Goal: Book appointment/travel/reservation

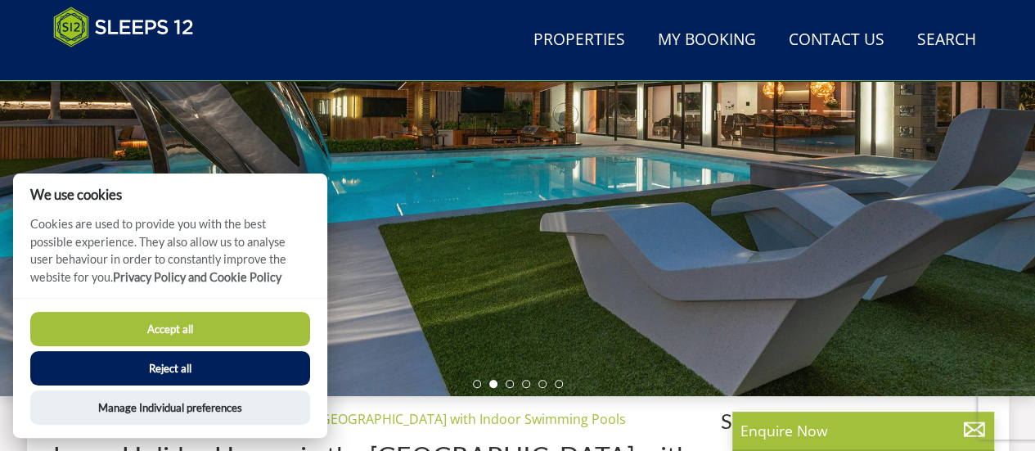
scroll to position [327, 0]
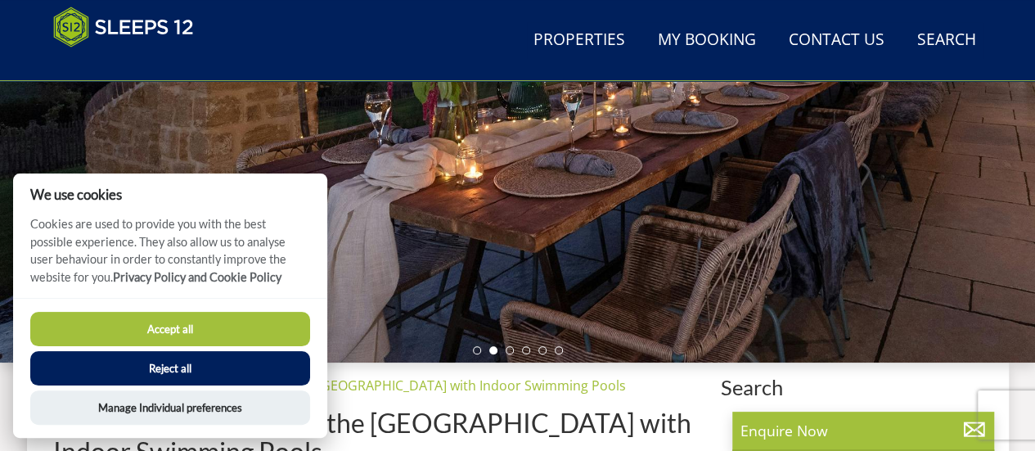
click at [160, 314] on button "Accept all" at bounding box center [170, 329] width 280 height 34
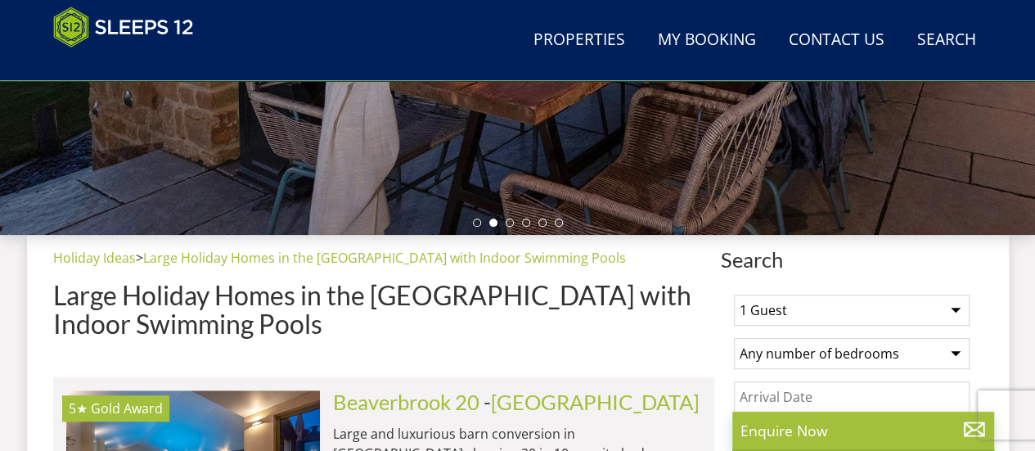
scroll to position [491, 0]
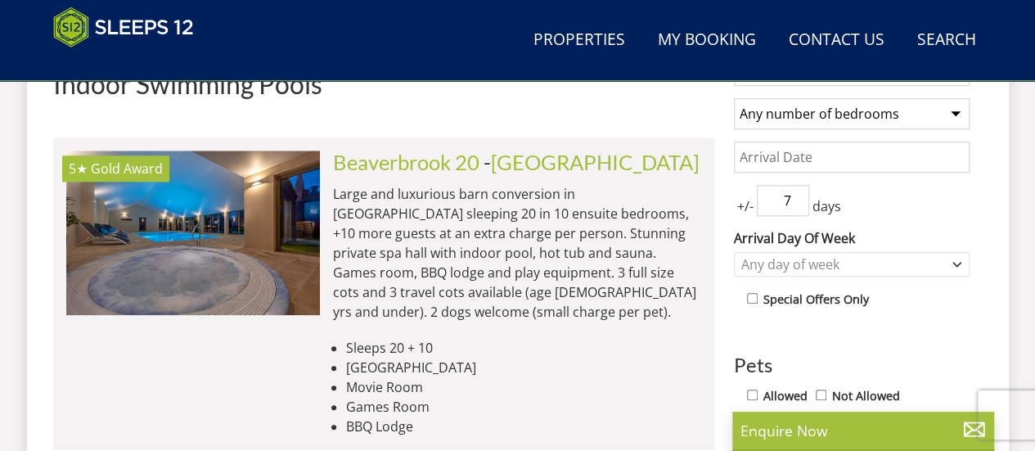
scroll to position [722, 0]
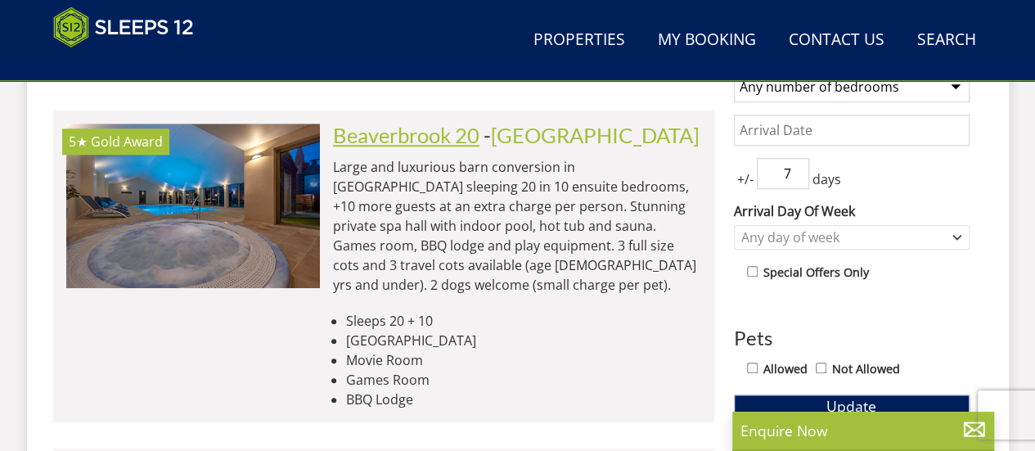
click at [455, 136] on link "Beaverbrook 20" at bounding box center [406, 135] width 146 height 25
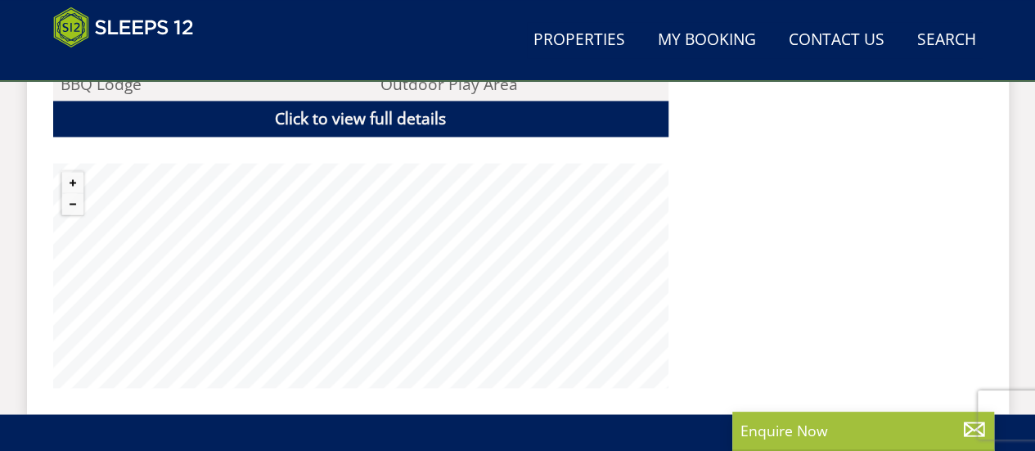
scroll to position [1227, 0]
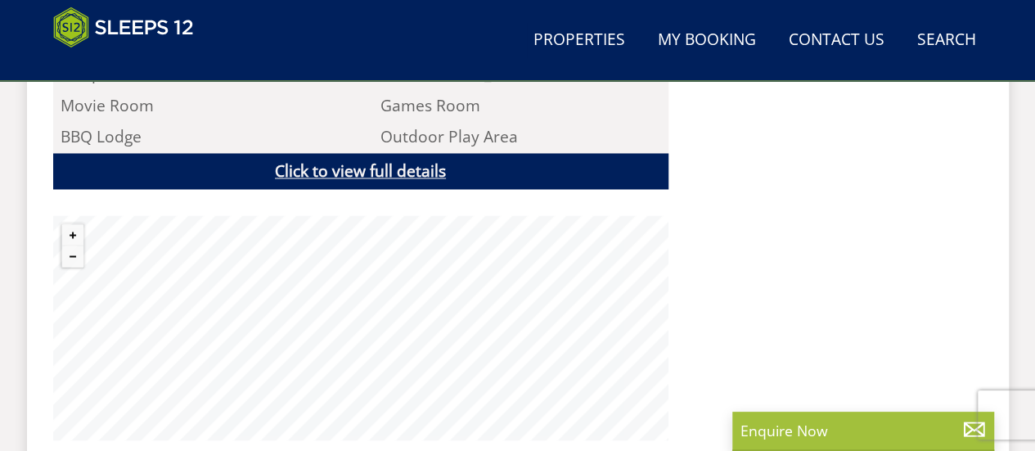
click at [432, 153] on link "Click to view full details" at bounding box center [360, 171] width 615 height 37
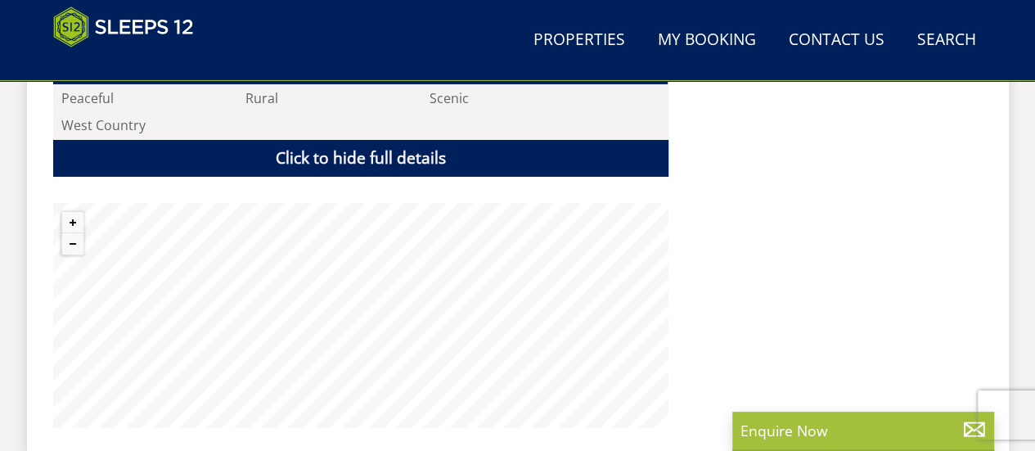
scroll to position [2863, 0]
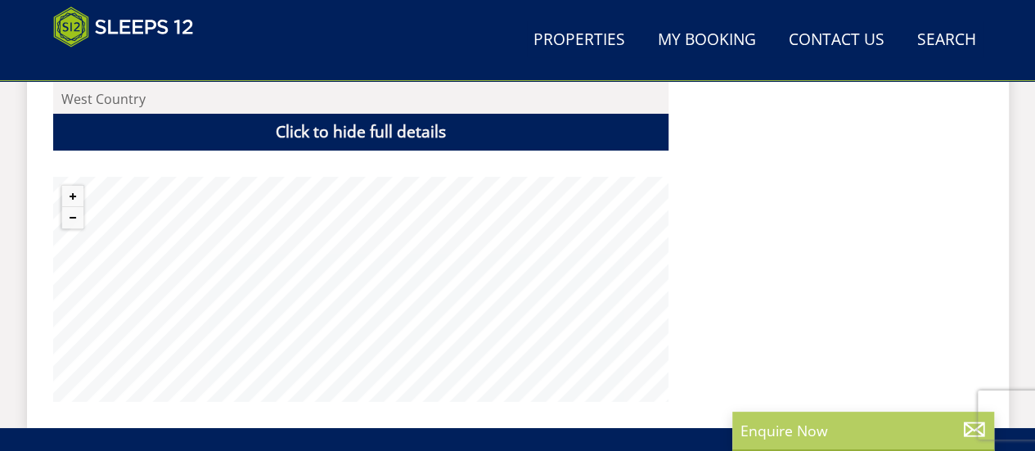
click at [811, 420] on p "Enquire Now" at bounding box center [862, 430] width 245 height 21
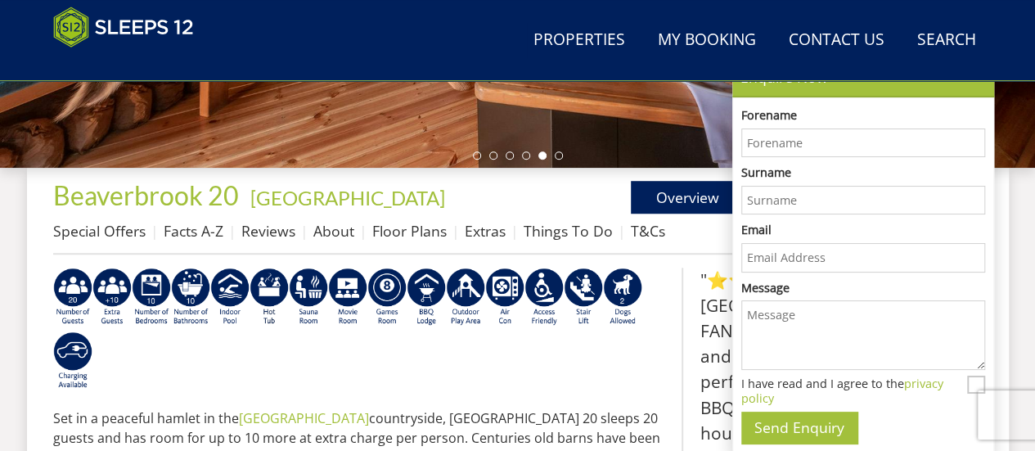
scroll to position [491, 0]
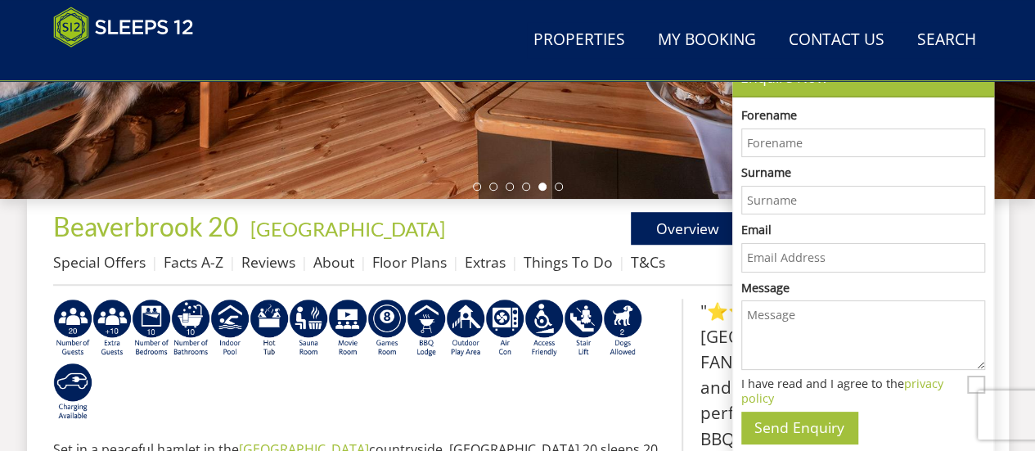
click at [547, 212] on ul "Overview Gallery Availability" at bounding box center [750, 228] width 465 height 33
click at [670, 242] on link "Overview" at bounding box center [688, 228] width 115 height 33
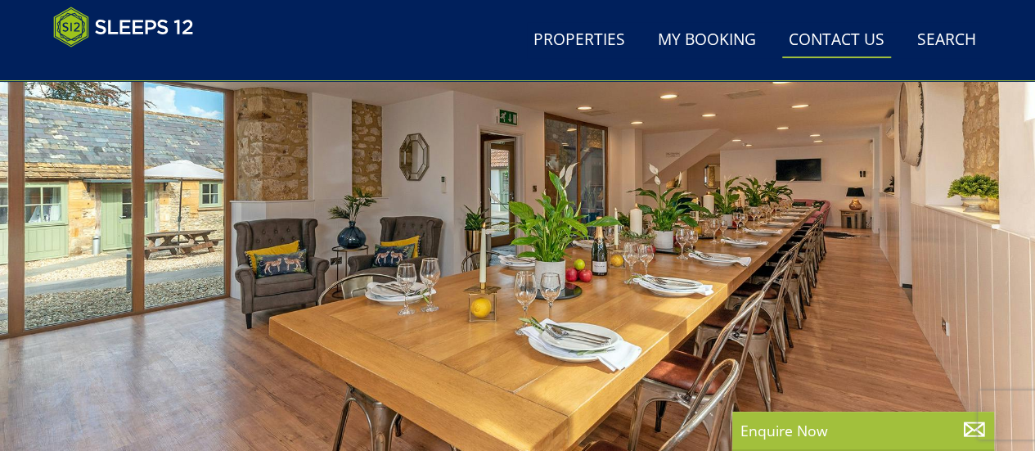
scroll to position [245, 0]
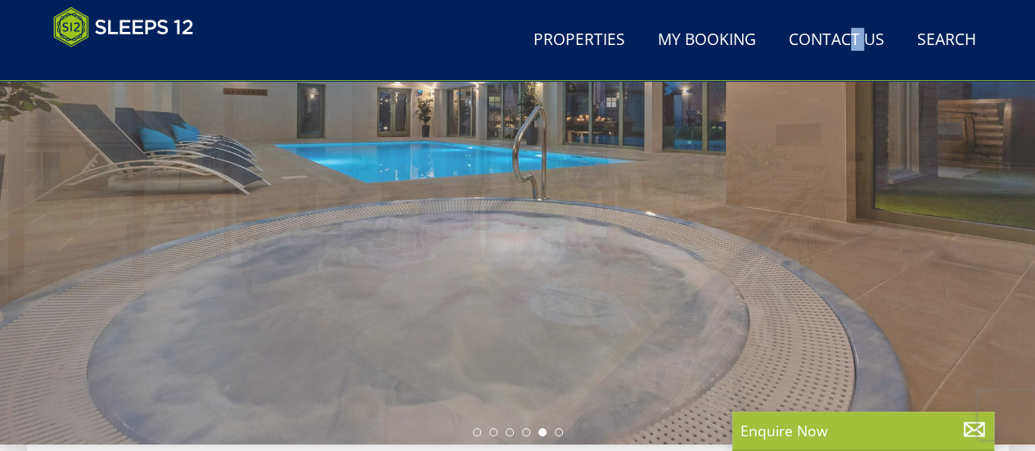
drag, startPoint x: 854, startPoint y: 67, endPoint x: 867, endPoint y: 76, distance: 15.9
click at [865, 76] on header "Search Menu Properties My Booking Contact Us [PHONE_NUMBER] Search Check Availa…" at bounding box center [517, 40] width 1035 height 81
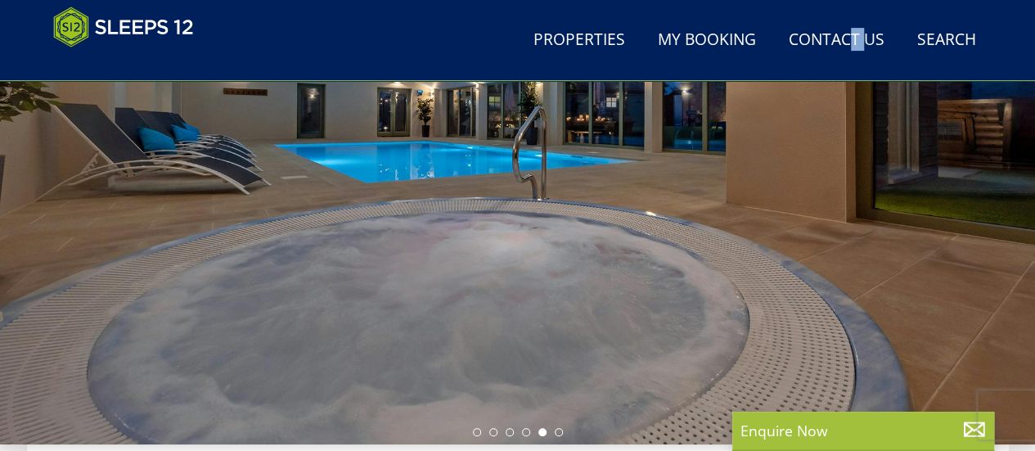
click at [898, 112] on div at bounding box center [517, 158] width 1035 height 573
click at [558, 428] on li at bounding box center [559, 432] width 8 height 8
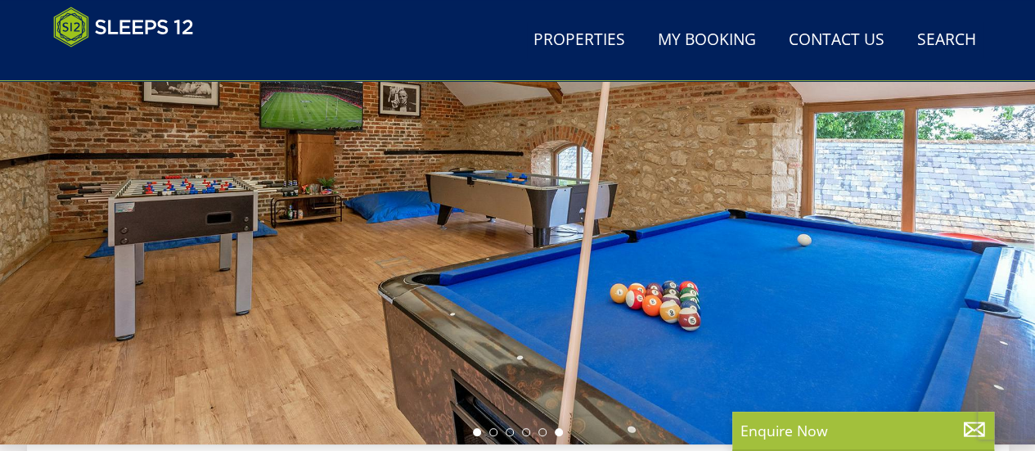
click at [474, 429] on li at bounding box center [477, 432] width 8 height 8
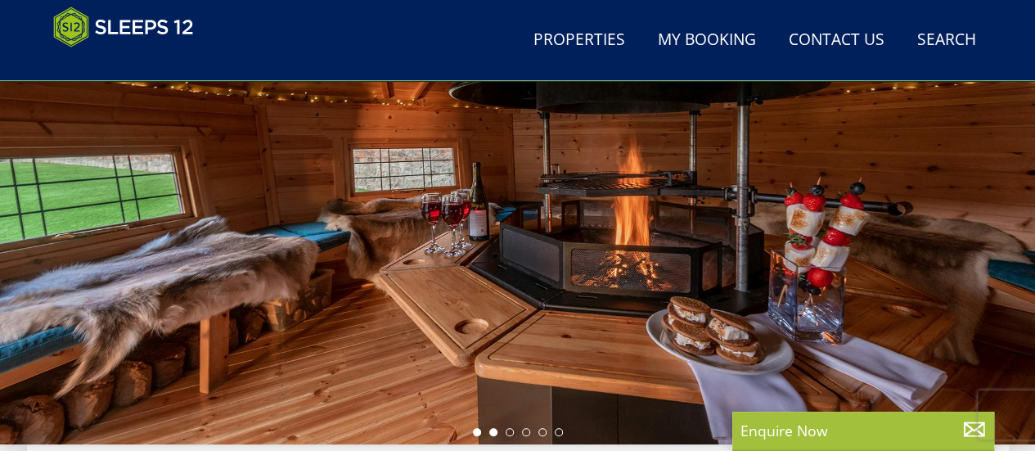
click at [493, 428] on li at bounding box center [493, 432] width 8 height 8
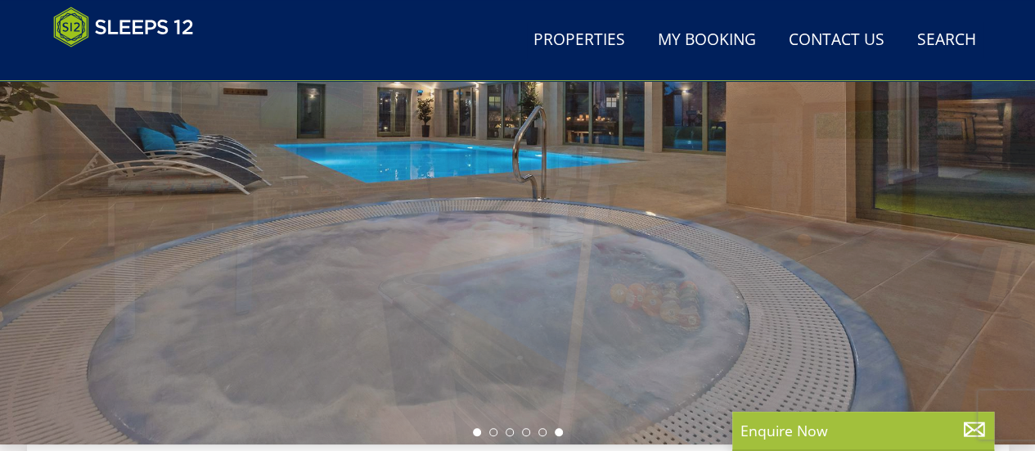
click at [476, 429] on li at bounding box center [477, 432] width 8 height 8
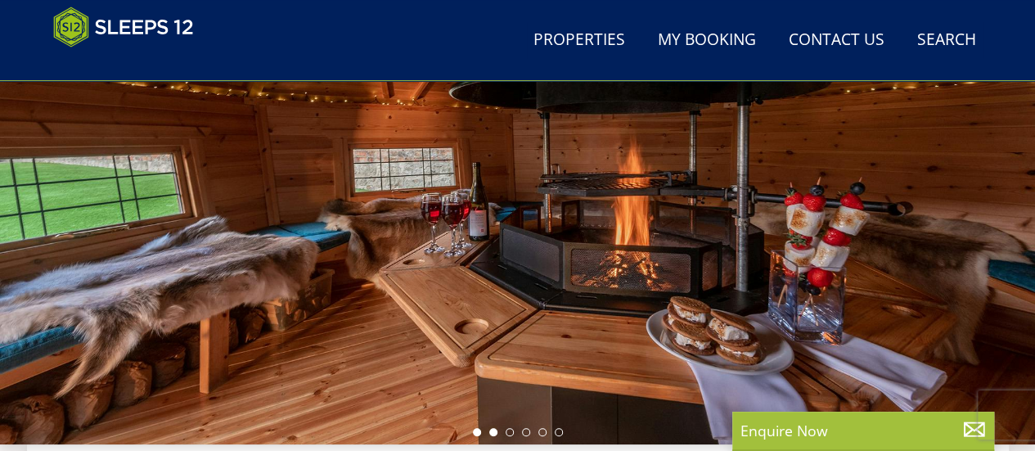
click at [490, 431] on li at bounding box center [493, 432] width 8 height 8
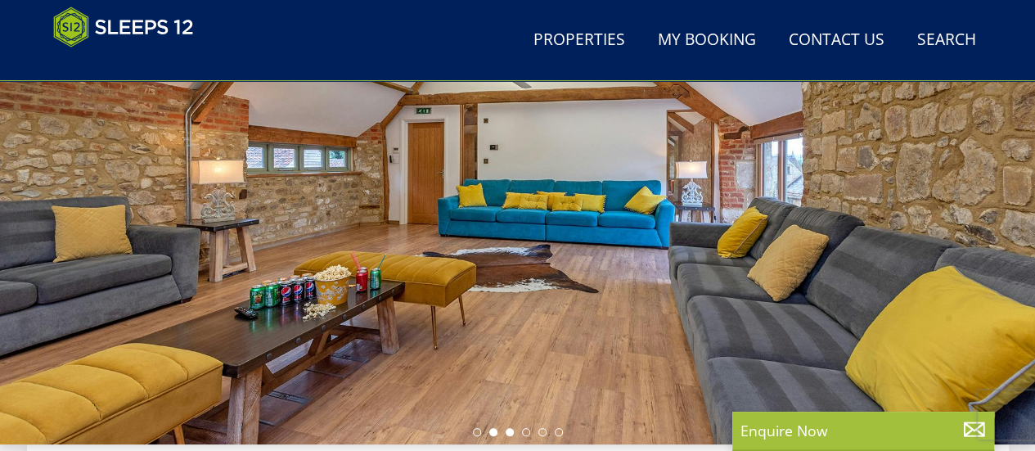
click at [506, 431] on li at bounding box center [510, 432] width 8 height 8
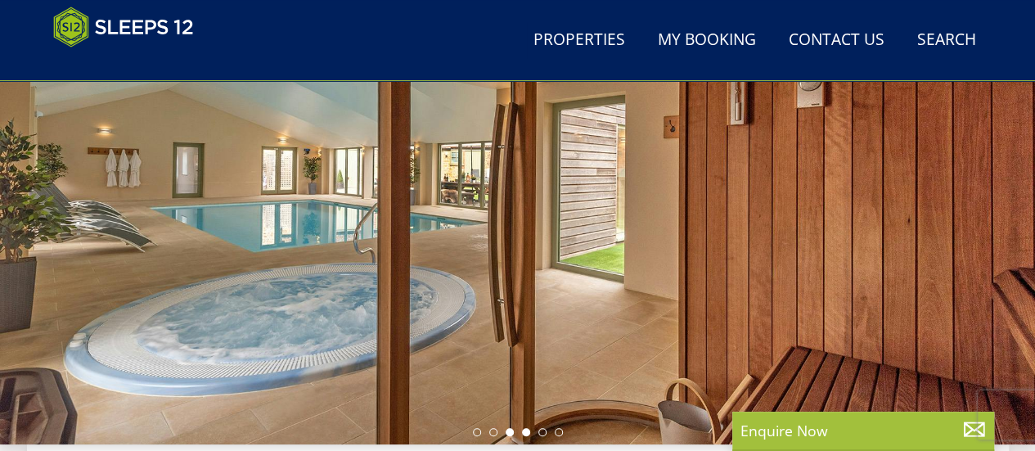
click at [522, 433] on li at bounding box center [526, 432] width 8 height 8
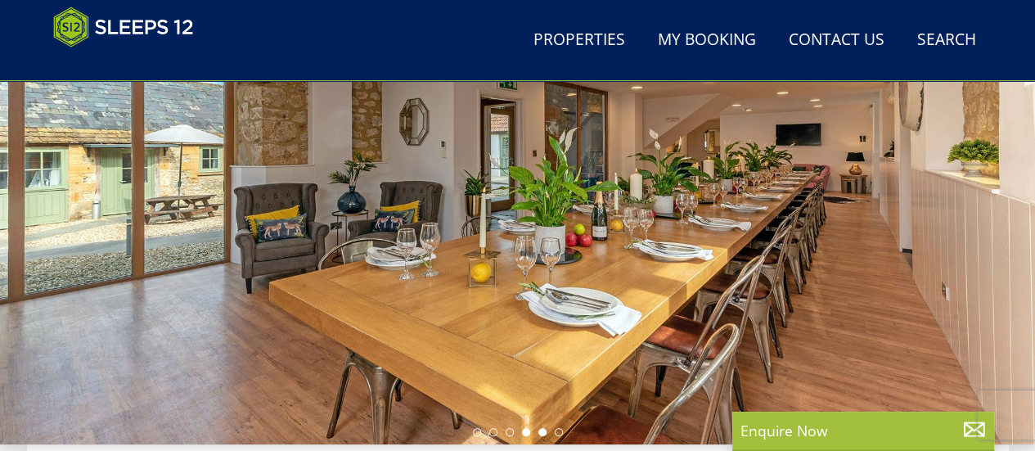
click at [540, 429] on li at bounding box center [542, 432] width 8 height 8
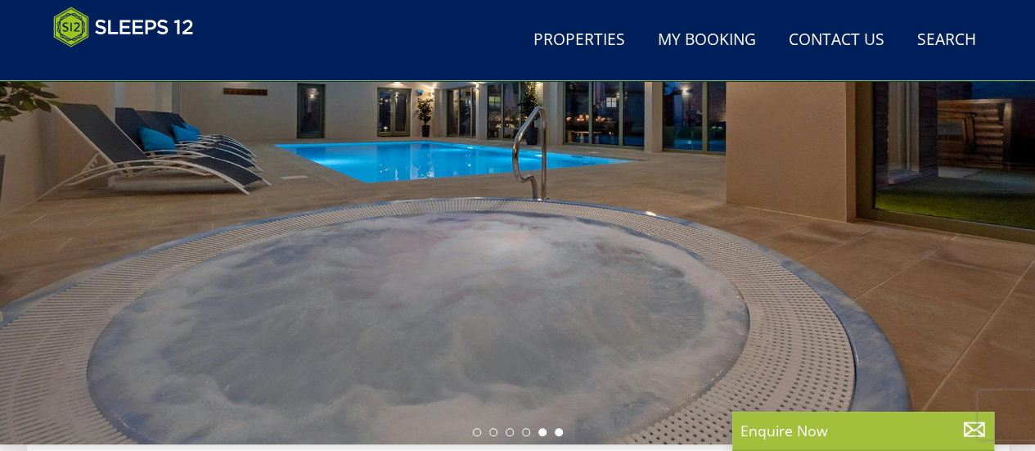
click at [557, 429] on li at bounding box center [559, 432] width 8 height 8
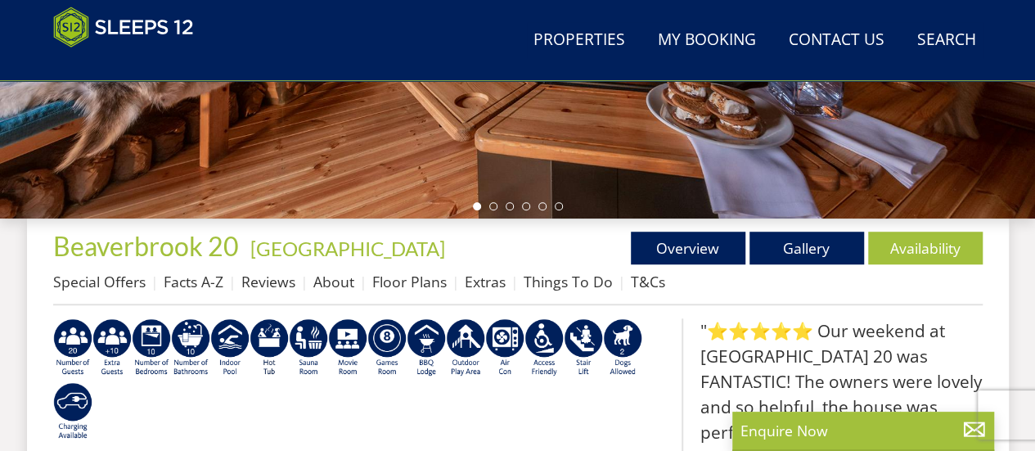
scroll to position [491, 0]
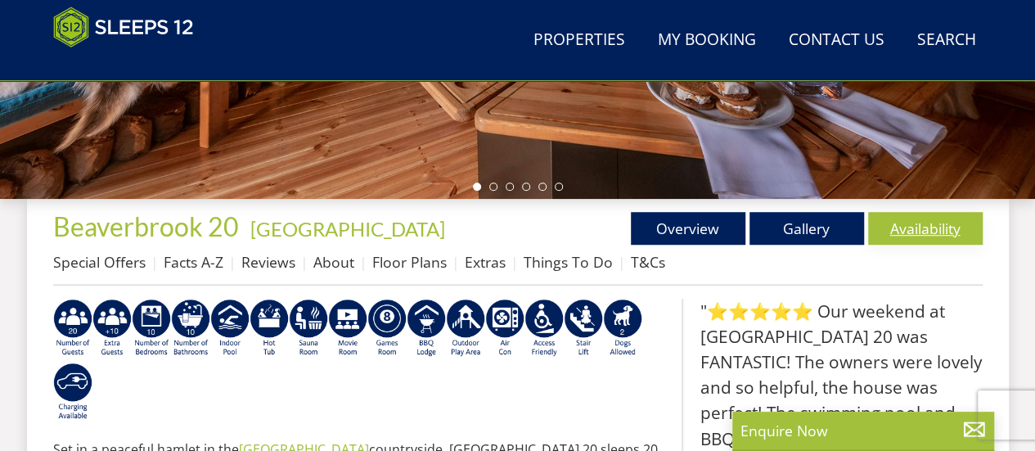
click at [904, 221] on link "Availability" at bounding box center [925, 228] width 115 height 33
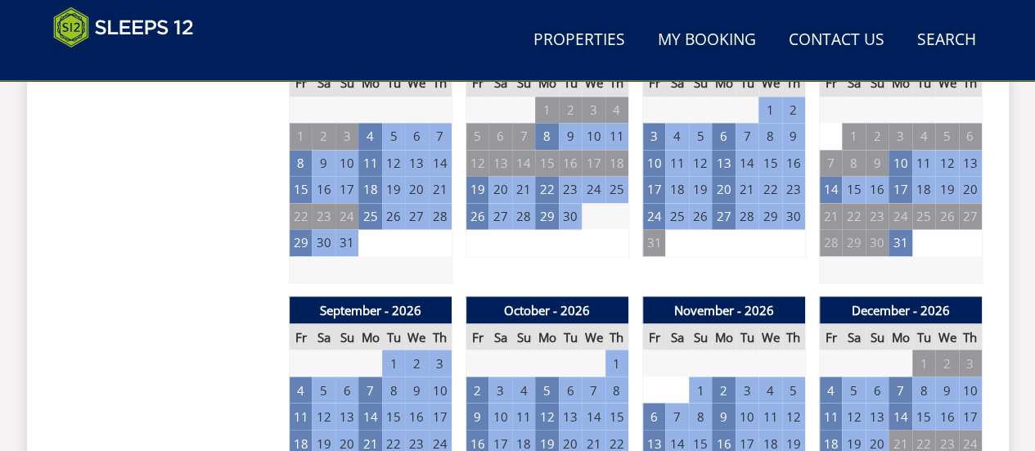
scroll to position [1227, 0]
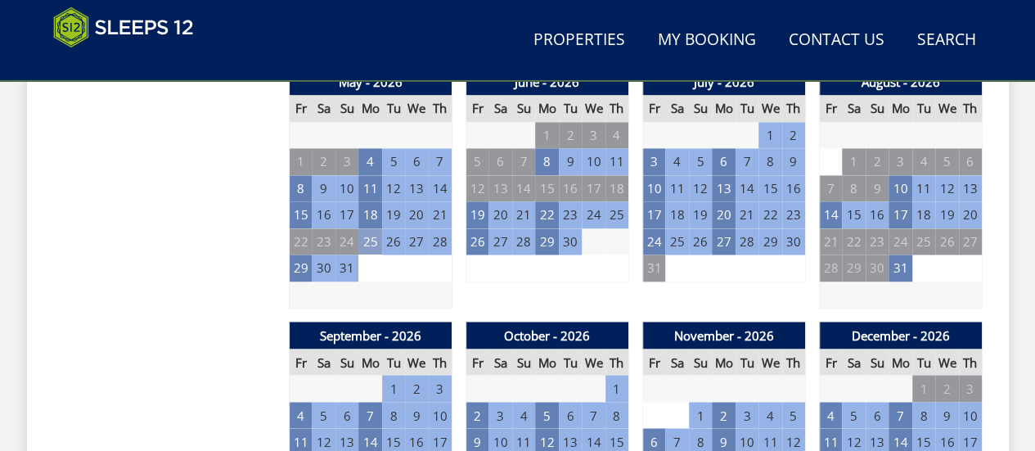
click at [375, 242] on td "25" at bounding box center [369, 241] width 23 height 27
